Goal: Task Accomplishment & Management: Manage account settings

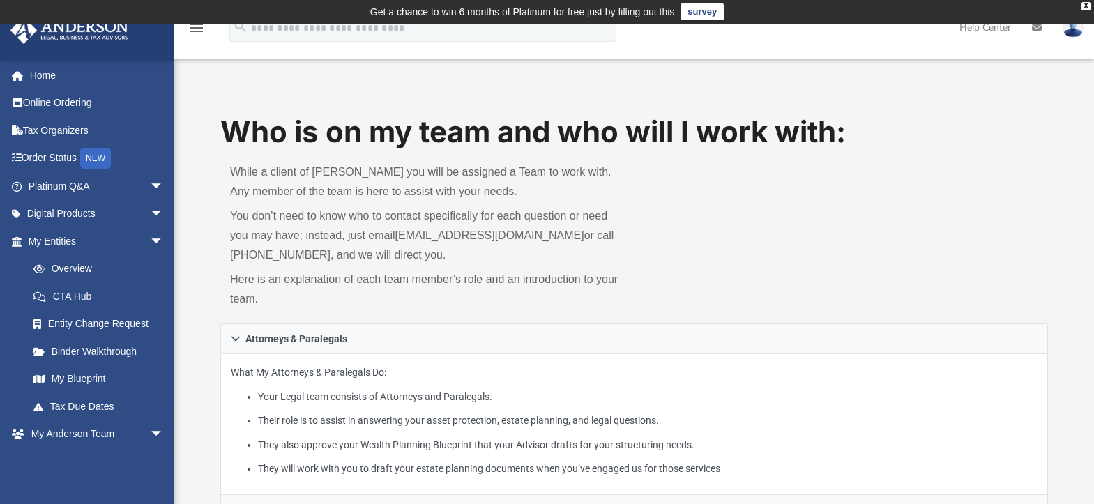
scroll to position [28, 0]
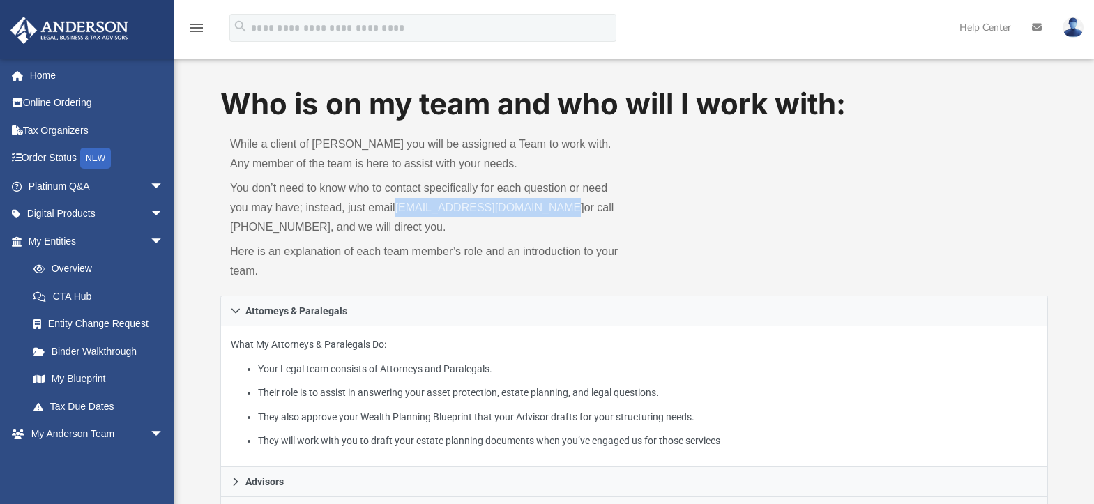
click at [1074, 26] on img at bounding box center [1073, 27] width 21 height 20
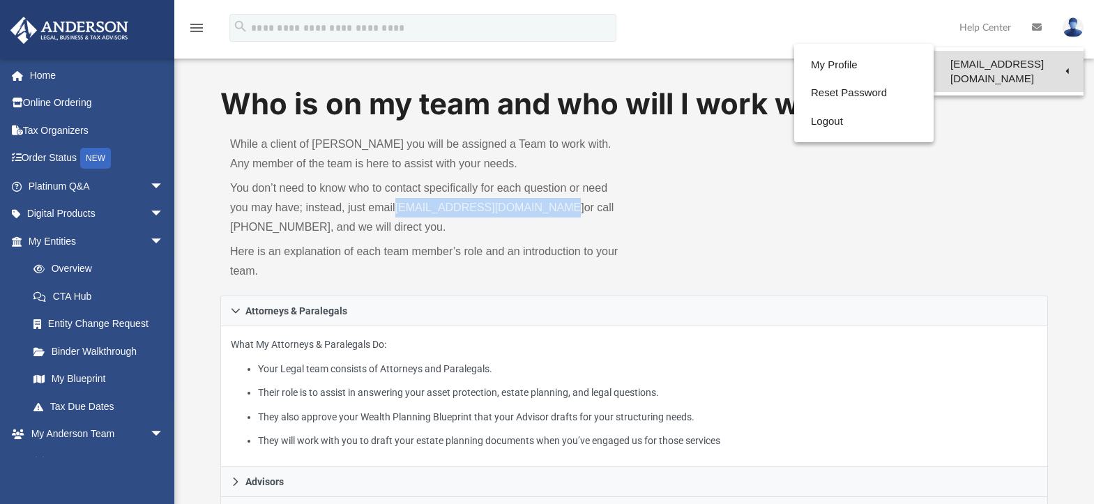
click at [1005, 61] on link "[EMAIL_ADDRESS][DOMAIN_NAME]" at bounding box center [1009, 71] width 150 height 41
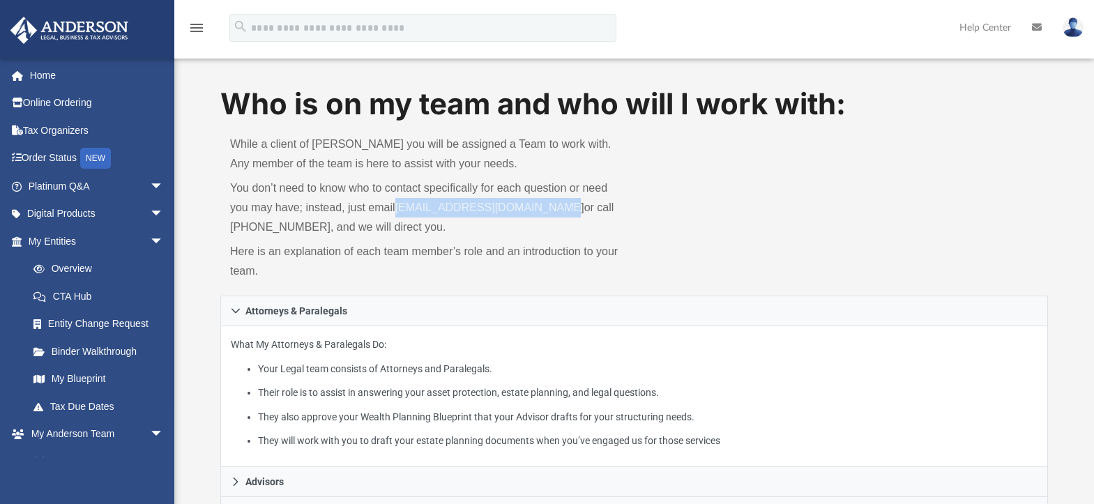
click at [1068, 30] on img at bounding box center [1073, 27] width 21 height 20
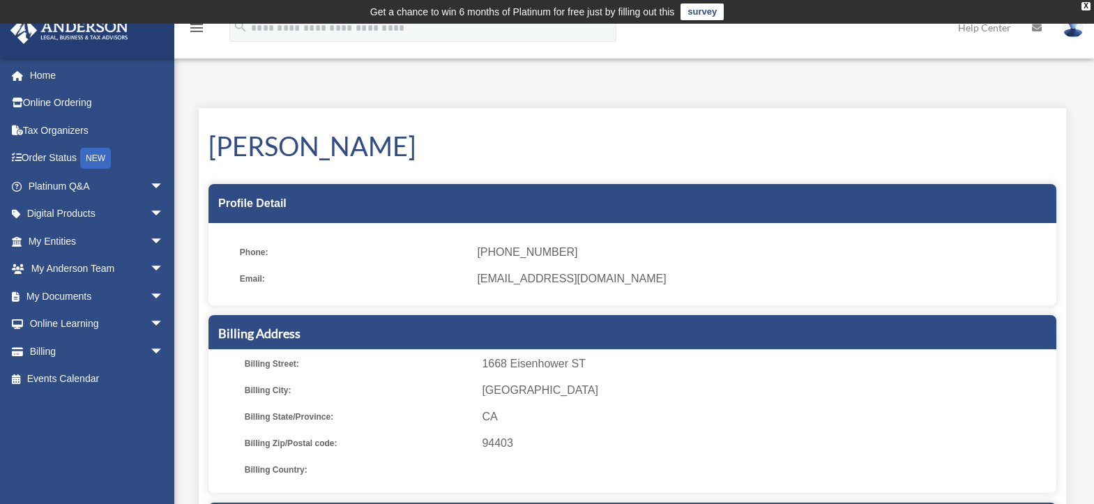
click at [1073, 32] on img at bounding box center [1073, 27] width 21 height 20
click at [1074, 33] on img at bounding box center [1073, 27] width 21 height 20
click at [1068, 28] on img at bounding box center [1073, 27] width 21 height 20
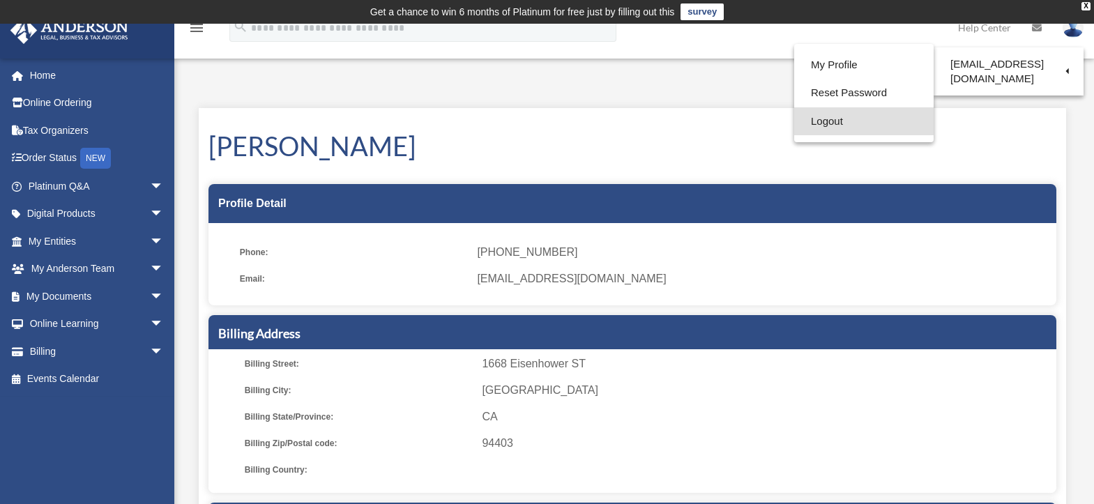
click at [830, 121] on link "Logout" at bounding box center [863, 121] width 139 height 29
